Goal: Task Accomplishment & Management: Manage account settings

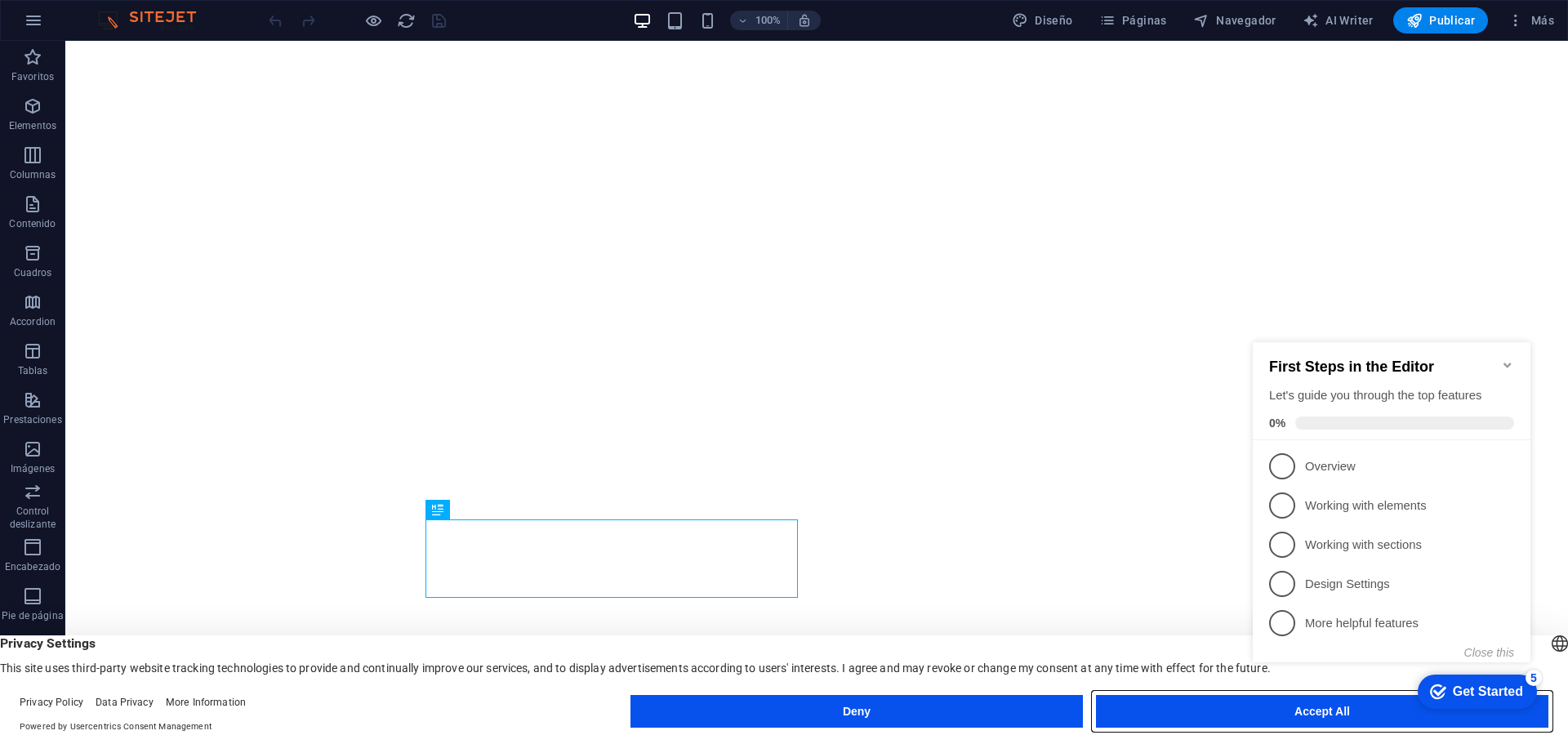
click at [1235, 706] on button "Accept All" at bounding box center [1322, 712] width 452 height 32
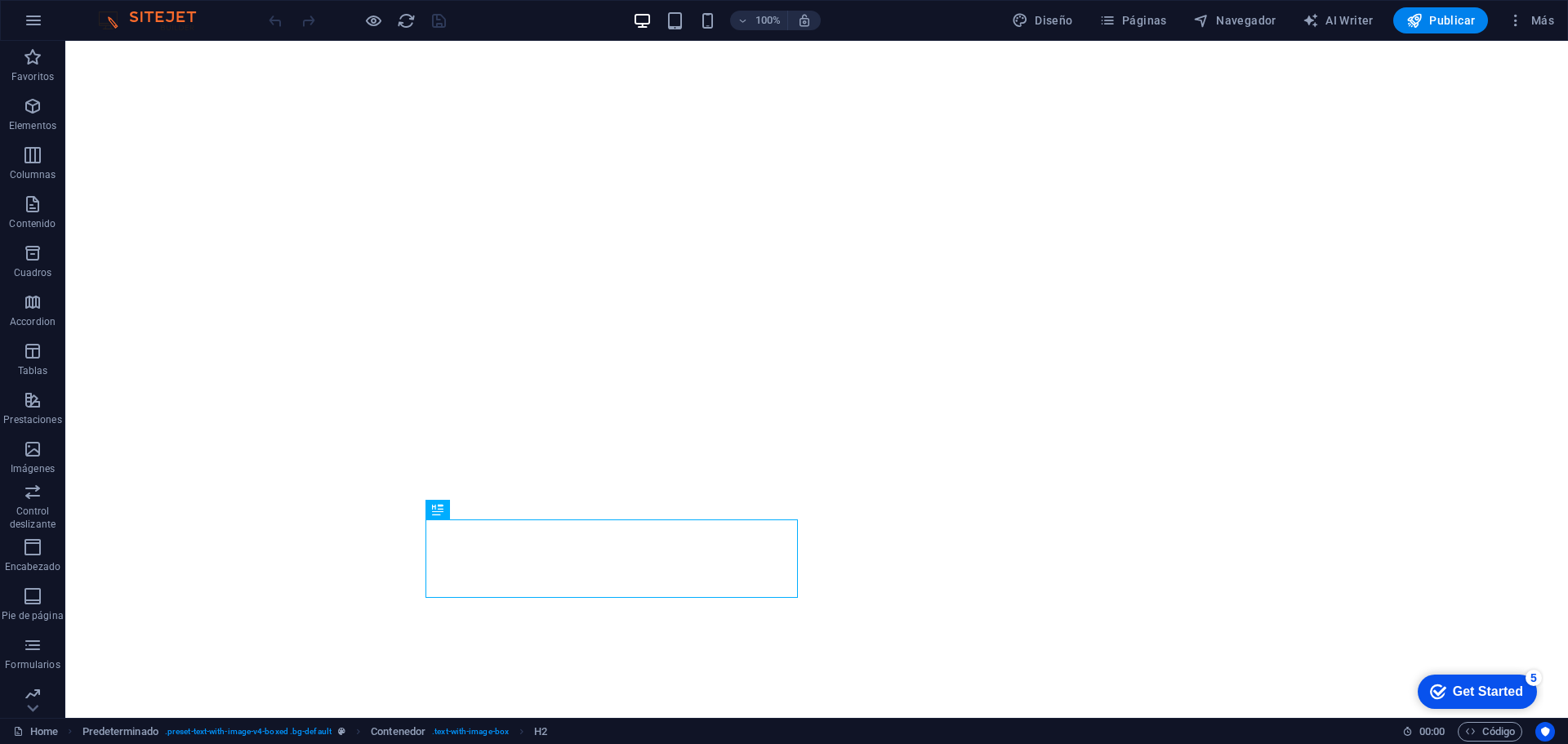
click at [1487, 691] on div "Get Started" at bounding box center [1488, 692] width 70 height 14
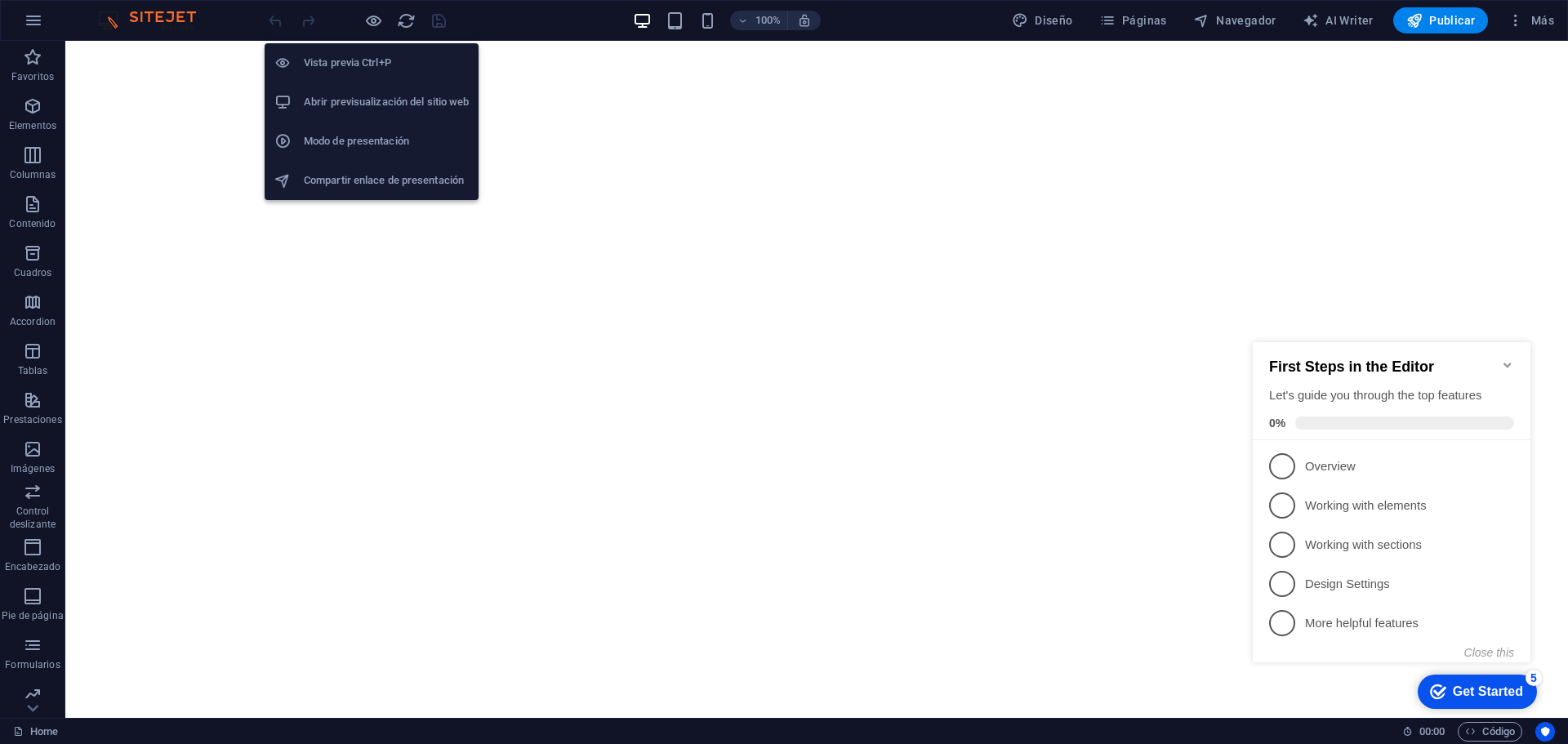
click at [374, 102] on h6 "Abrir previsualización del sitio web" at bounding box center [385, 102] width 165 height 20
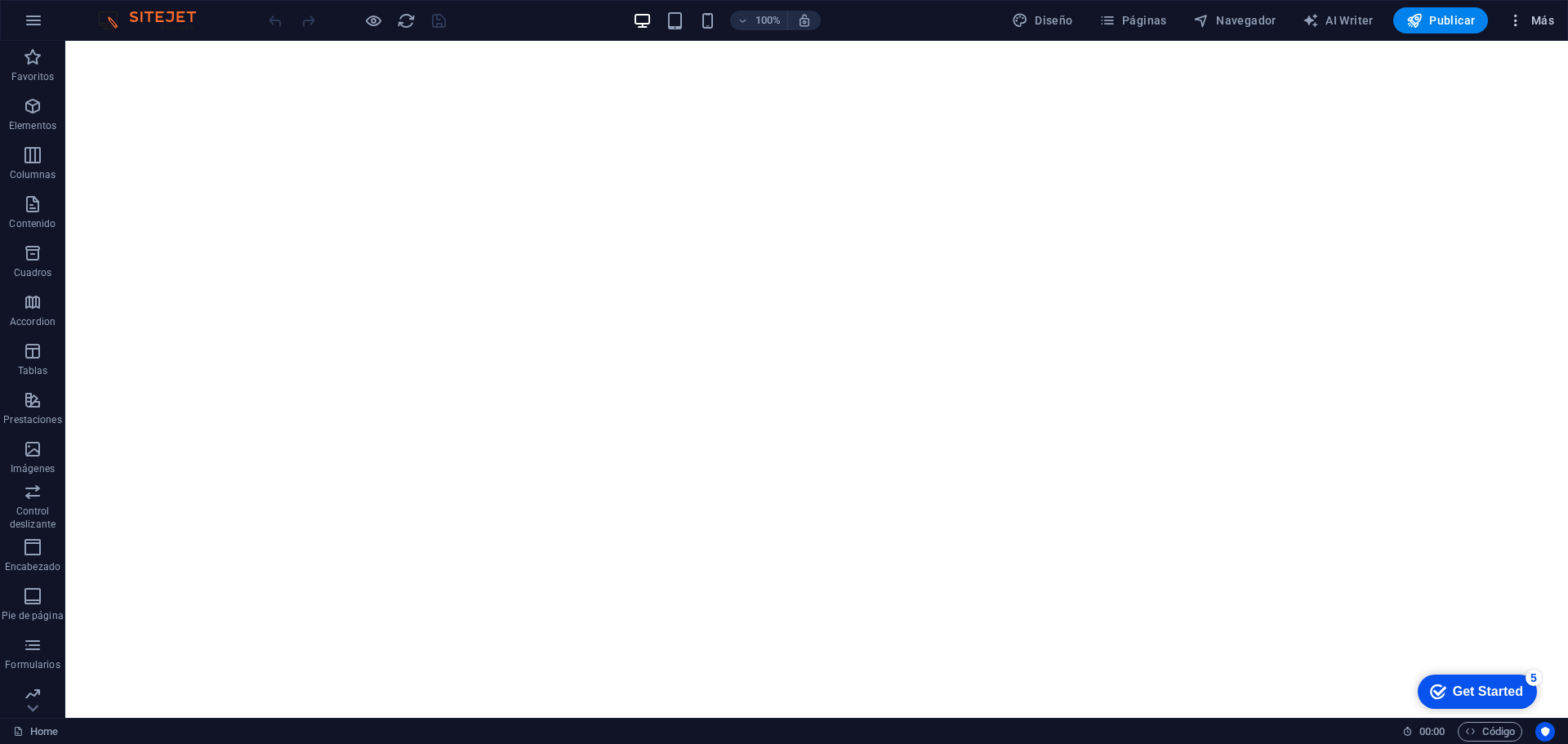
click at [1536, 23] on span "Más" at bounding box center [1531, 21] width 47 height 16
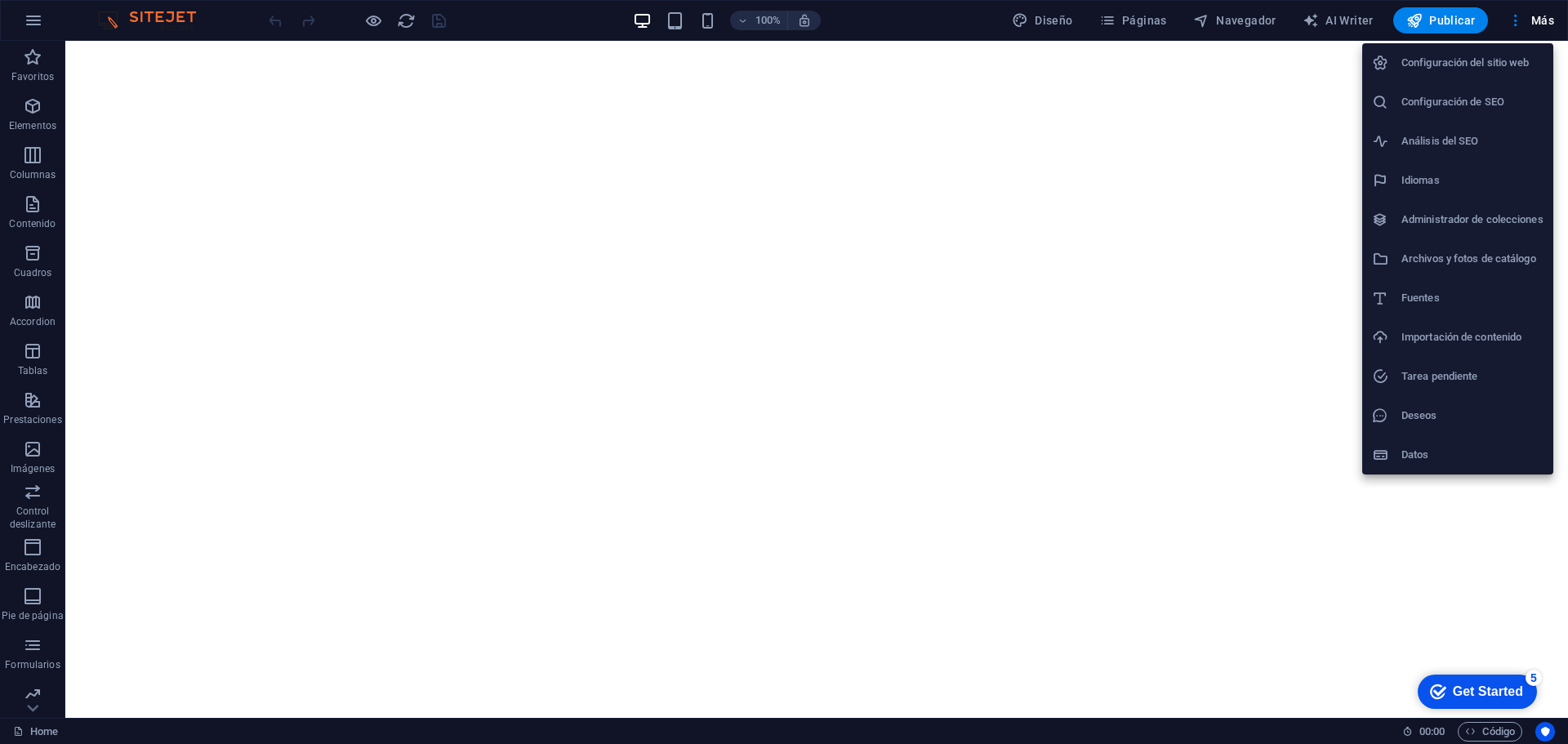
click at [1482, 54] on h6 "Configuración del sitio web" at bounding box center [1473, 63] width 142 height 20
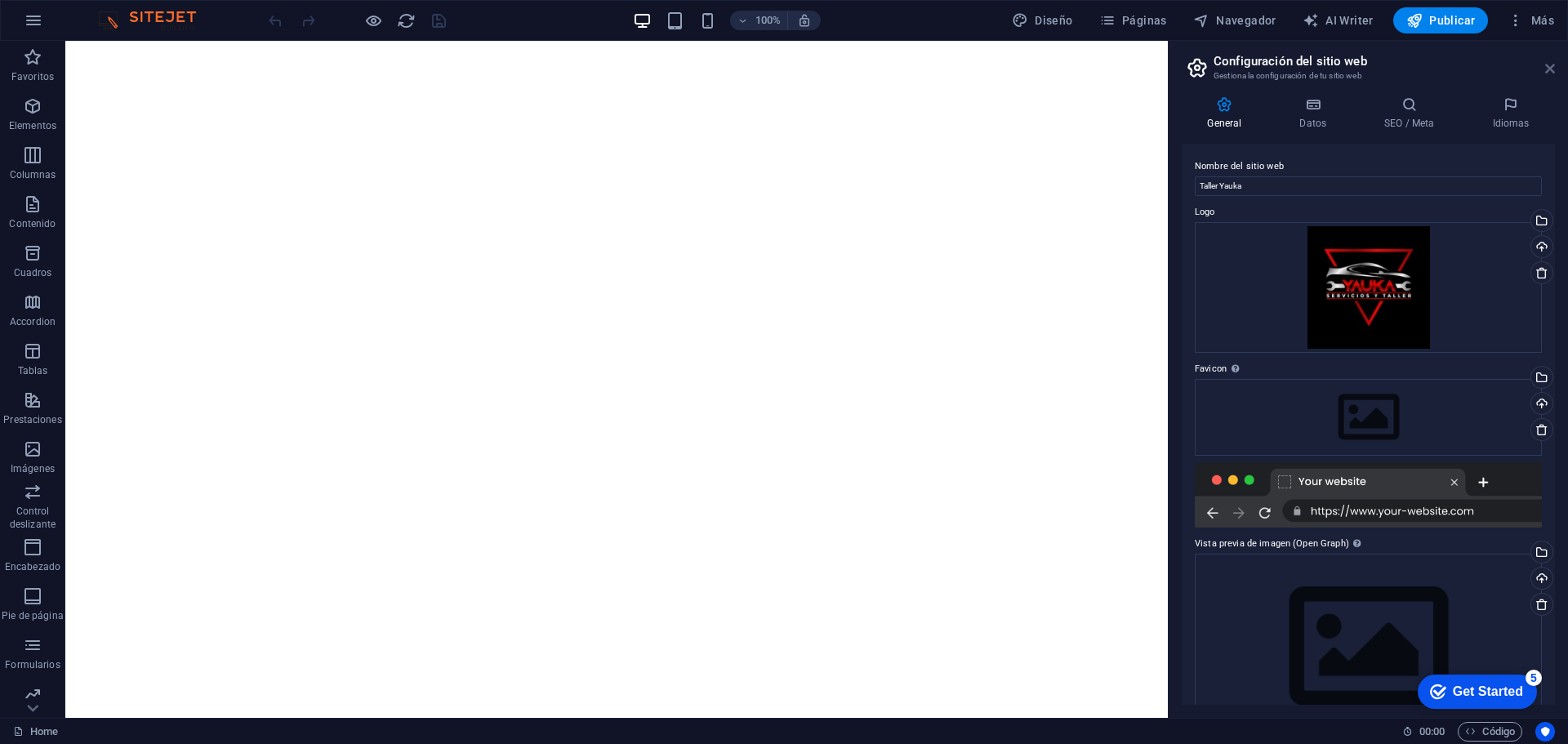
click at [1551, 66] on icon at bounding box center [1549, 68] width 10 height 14
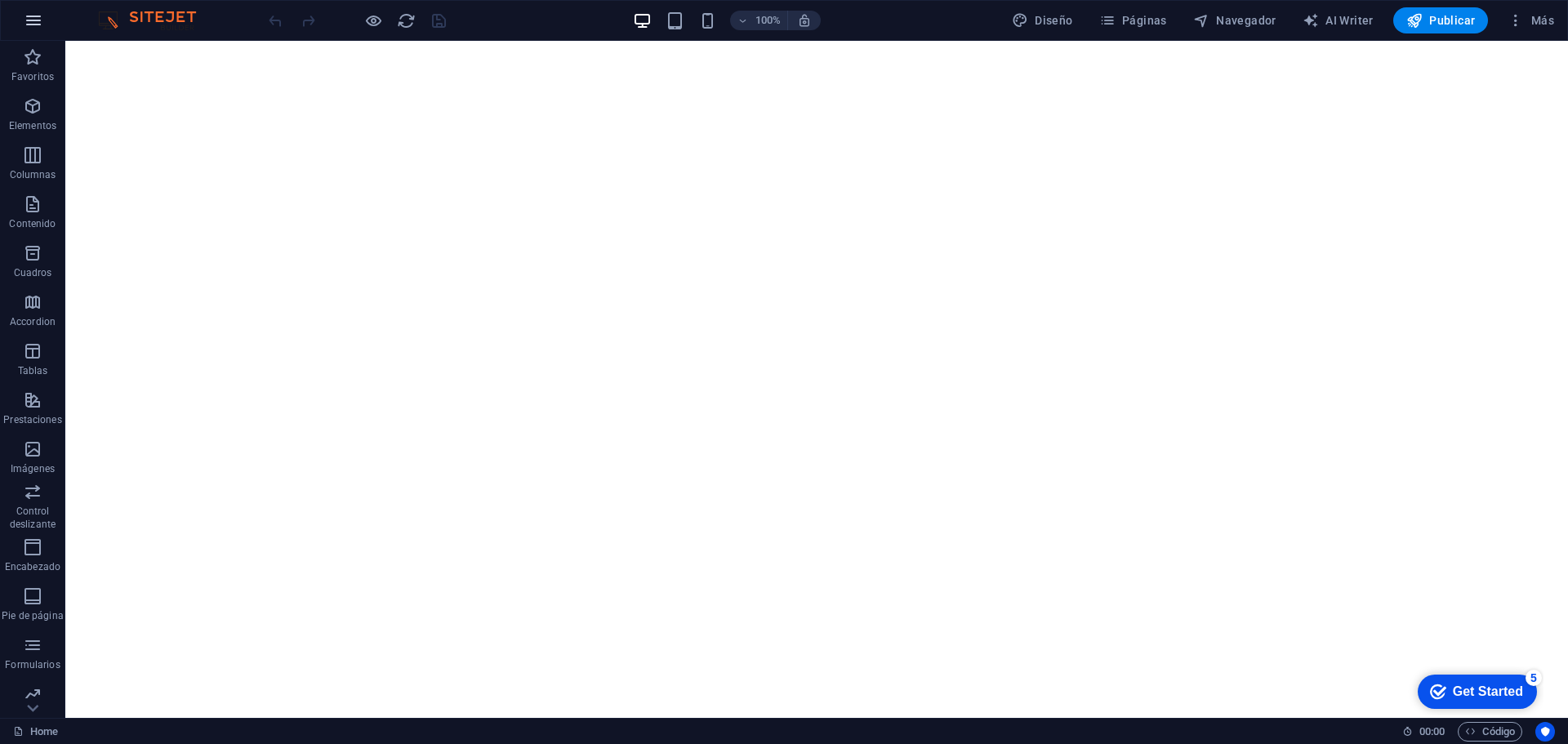
click at [34, 16] on icon "button" at bounding box center [33, 21] width 20 height 20
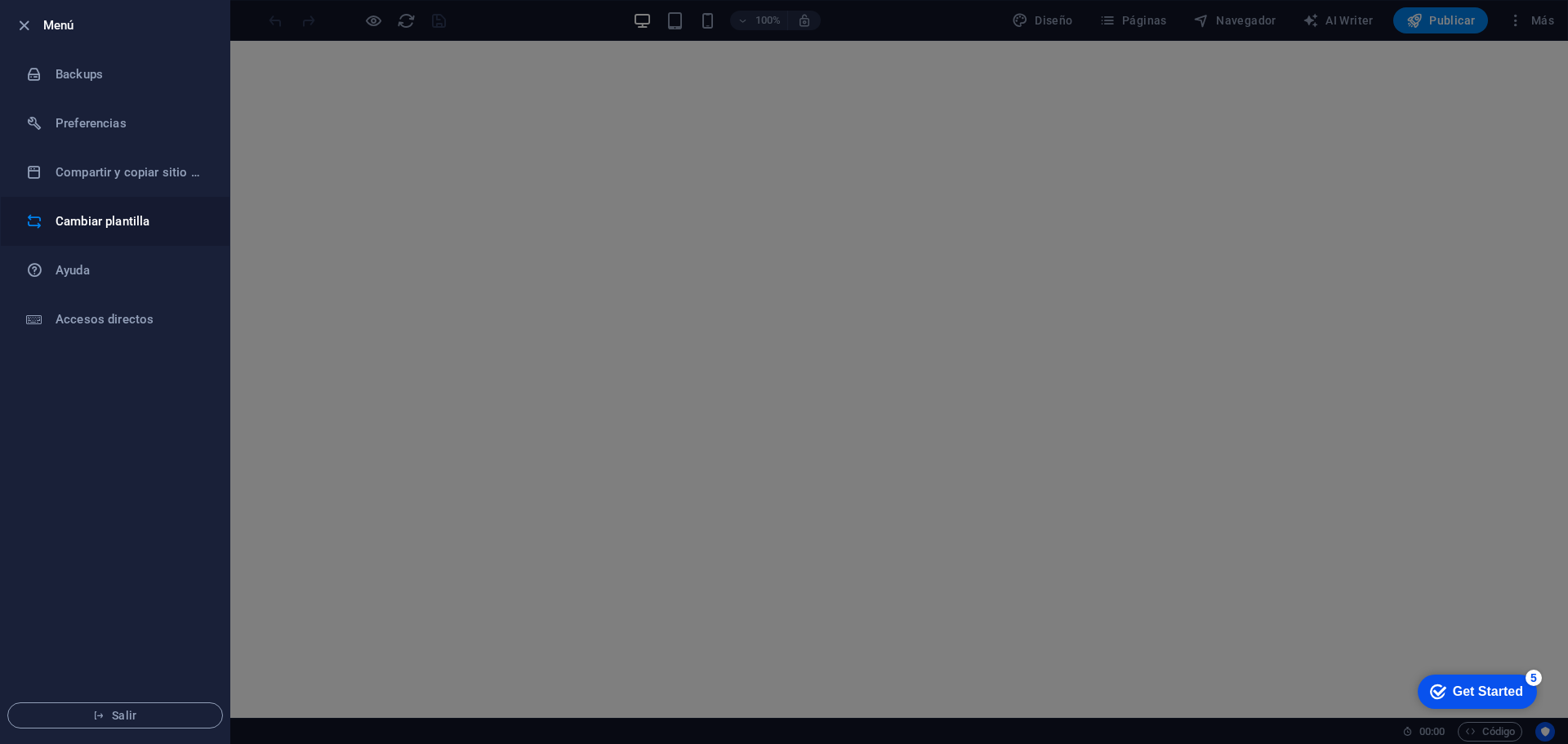
click at [131, 223] on h6 "Cambiar plantilla" at bounding box center [131, 222] width 151 height 20
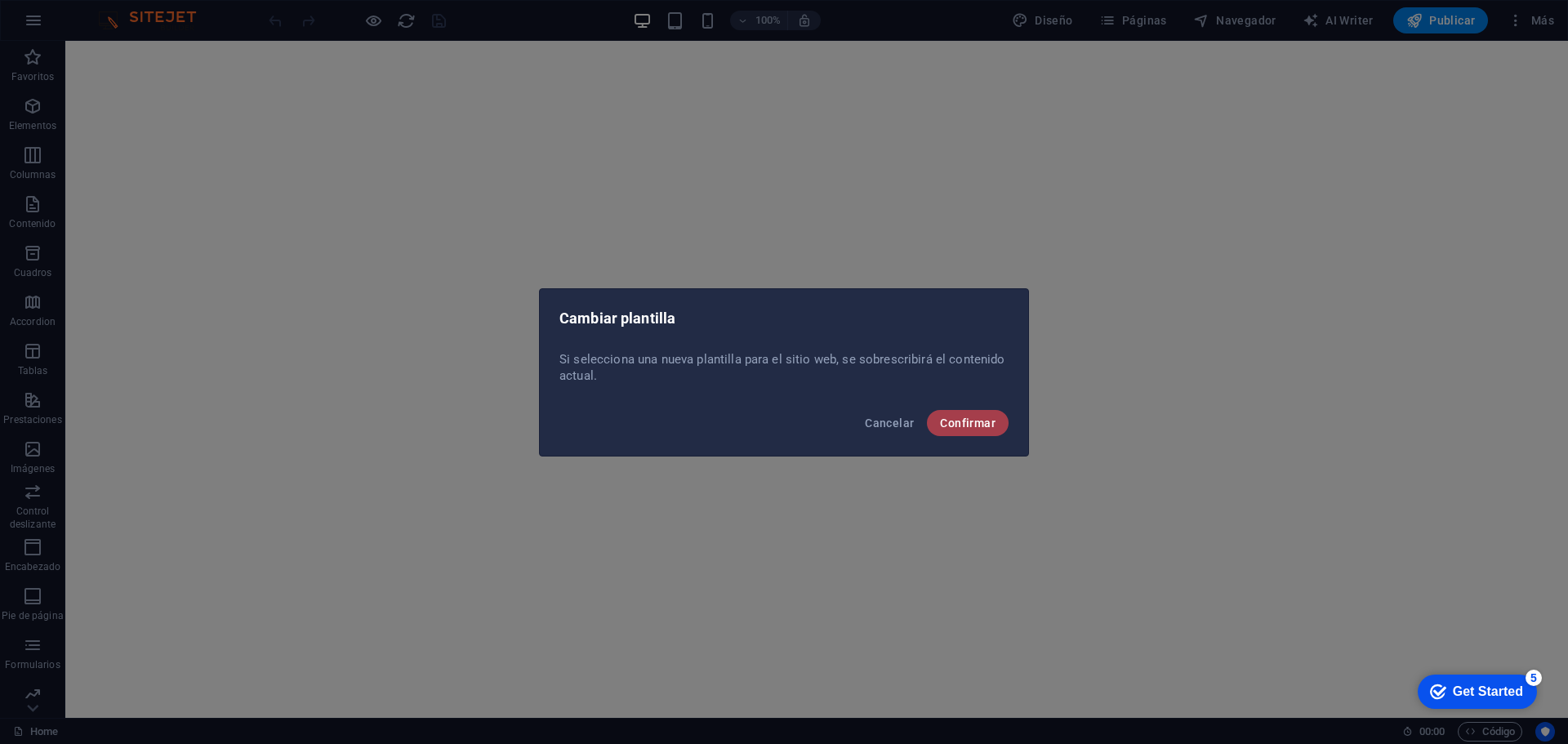
click at [971, 427] on span "Confirmar" at bounding box center [967, 422] width 56 height 14
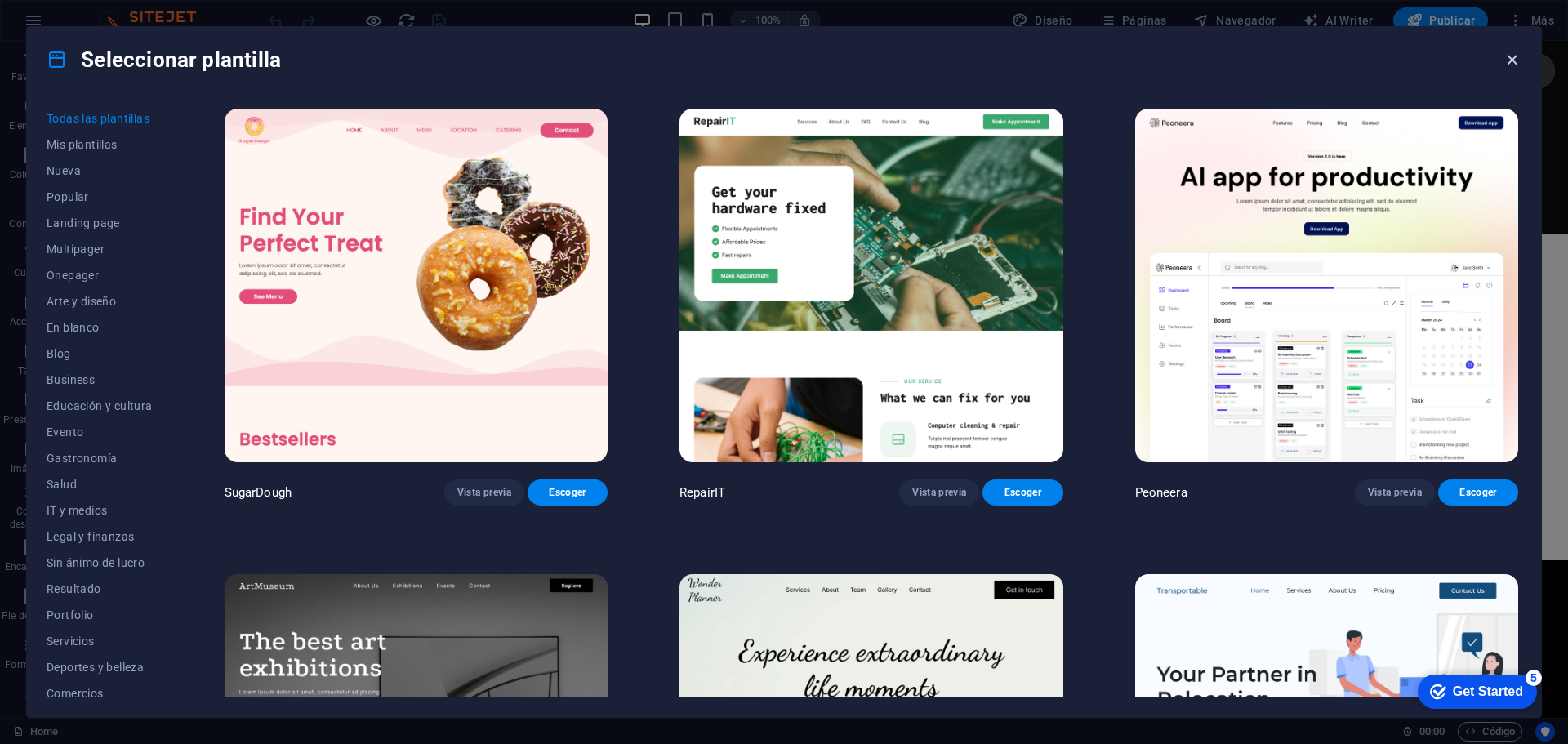
click at [1515, 57] on icon "button" at bounding box center [1511, 59] width 19 height 19
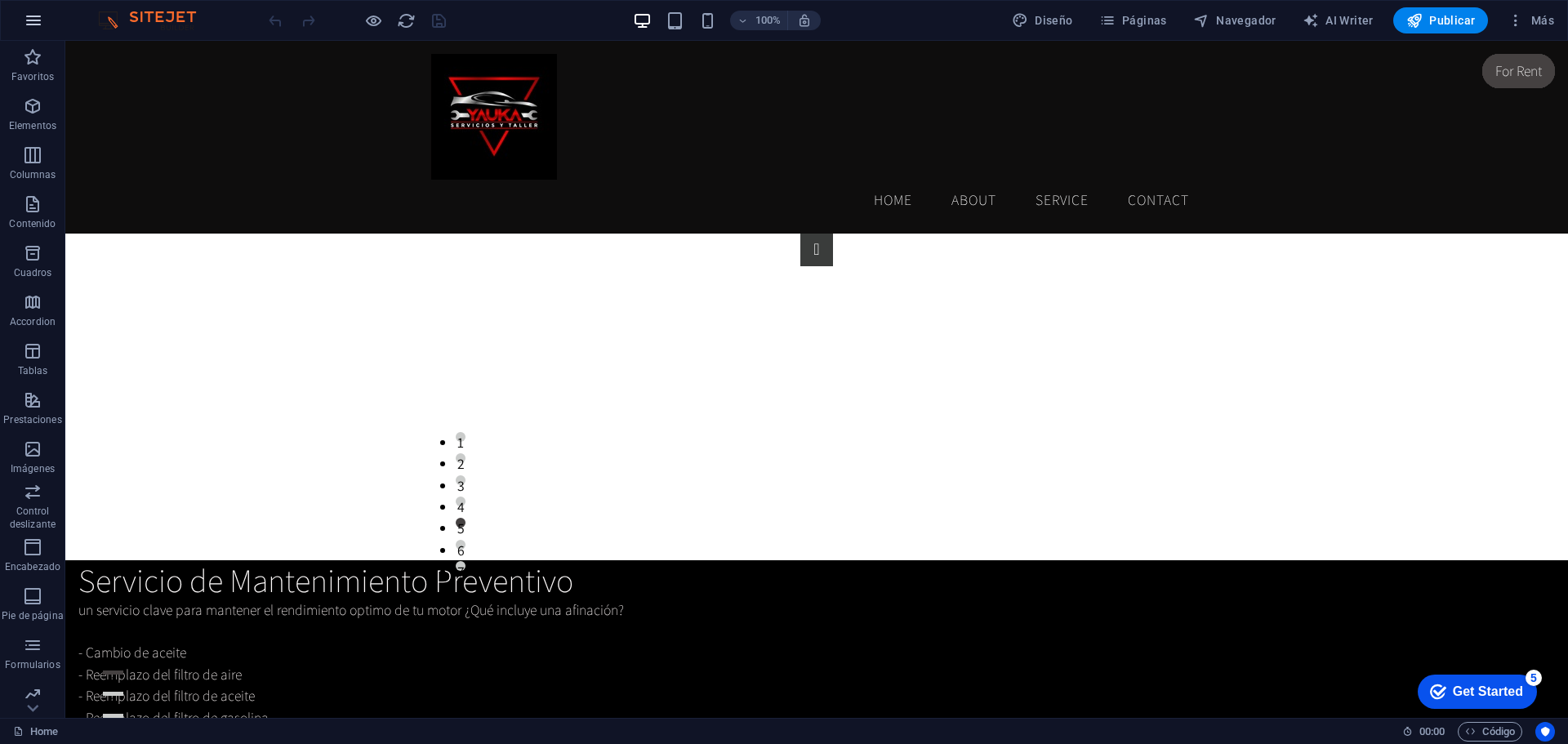
click at [35, 27] on icon "button" at bounding box center [33, 21] width 20 height 20
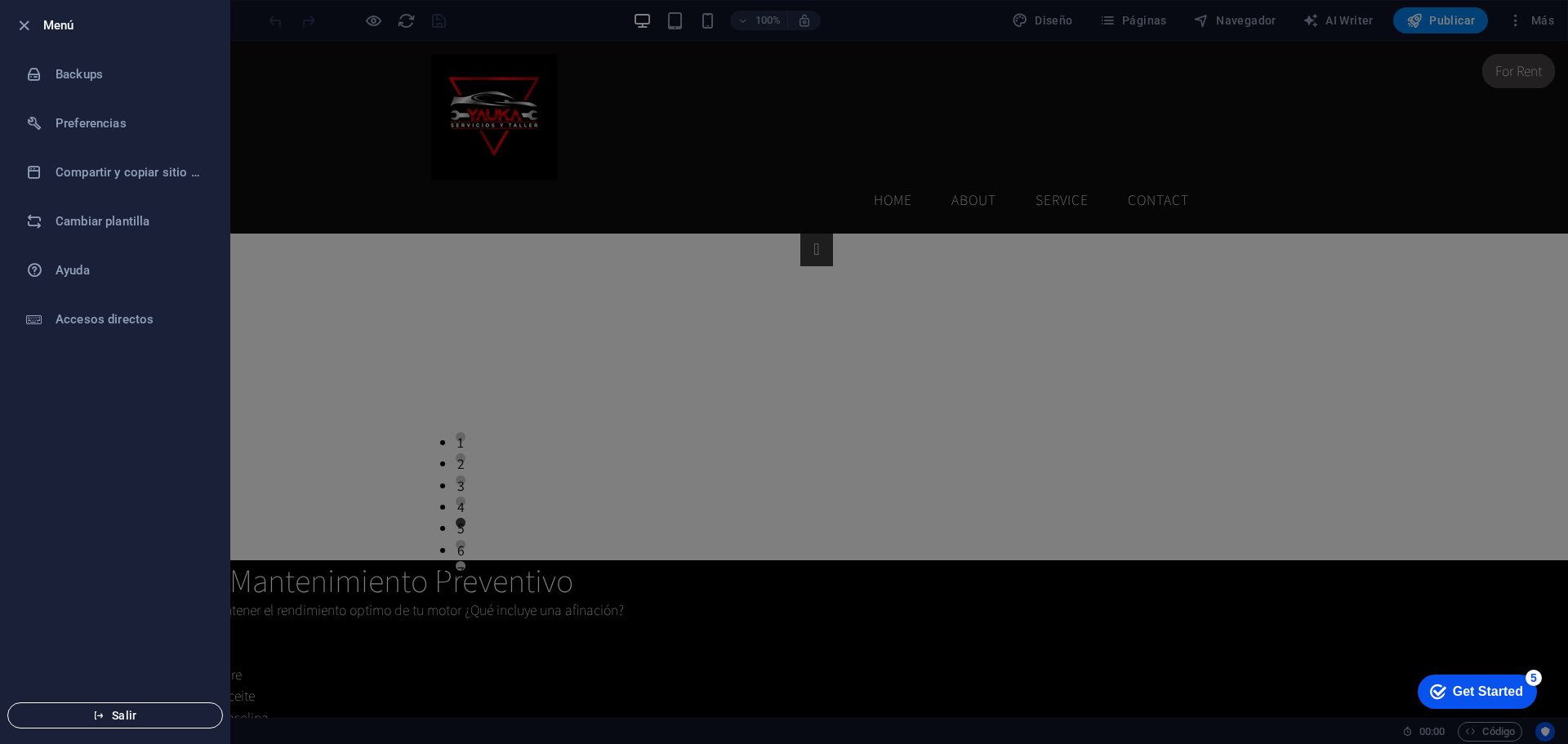
click at [131, 721] on span "Salir" at bounding box center [115, 715] width 188 height 14
